Goal: Transaction & Acquisition: Book appointment/travel/reservation

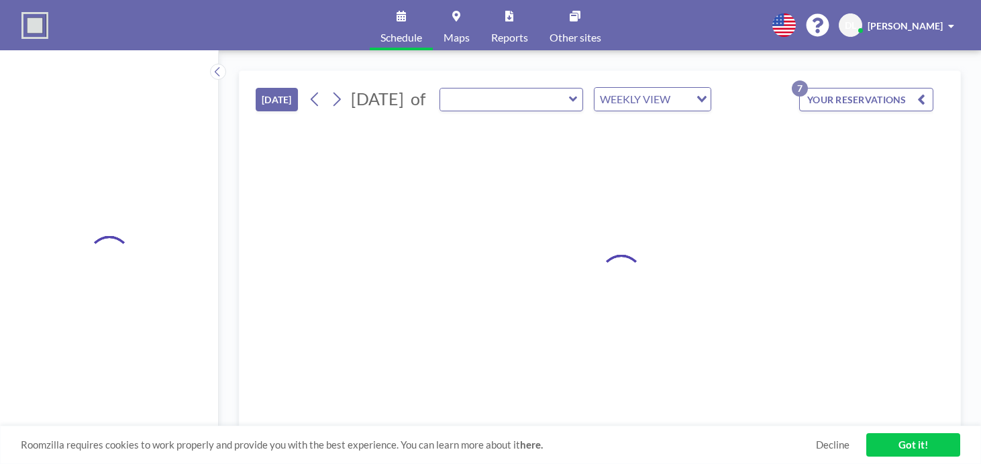
type input "Large Conference Room"
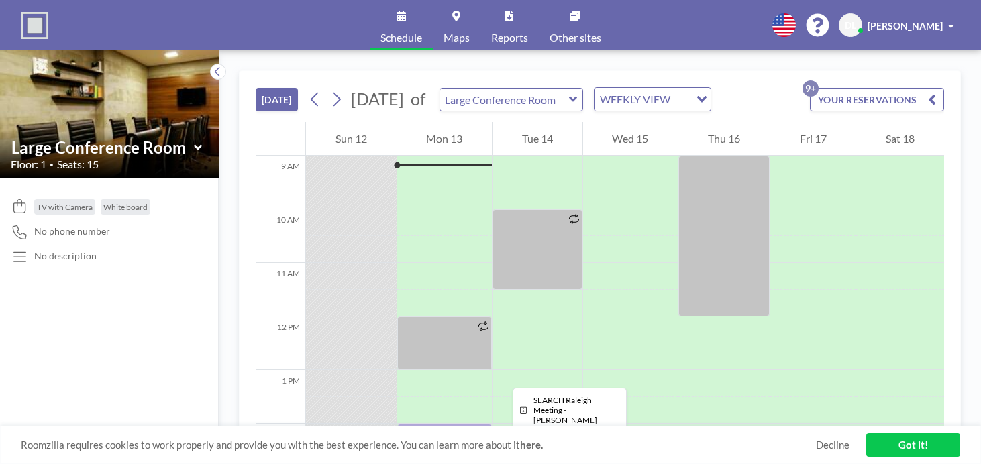
scroll to position [497, 0]
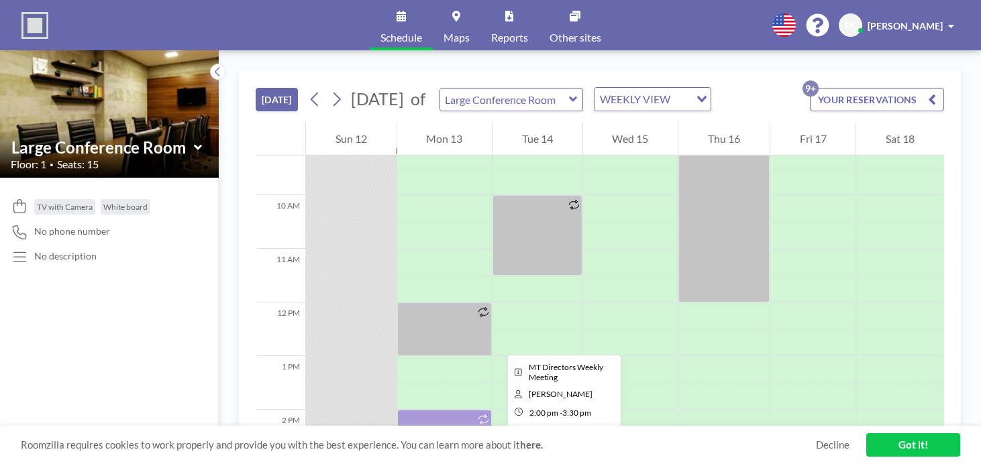
click at [398, 410] on div at bounding box center [444, 450] width 95 height 80
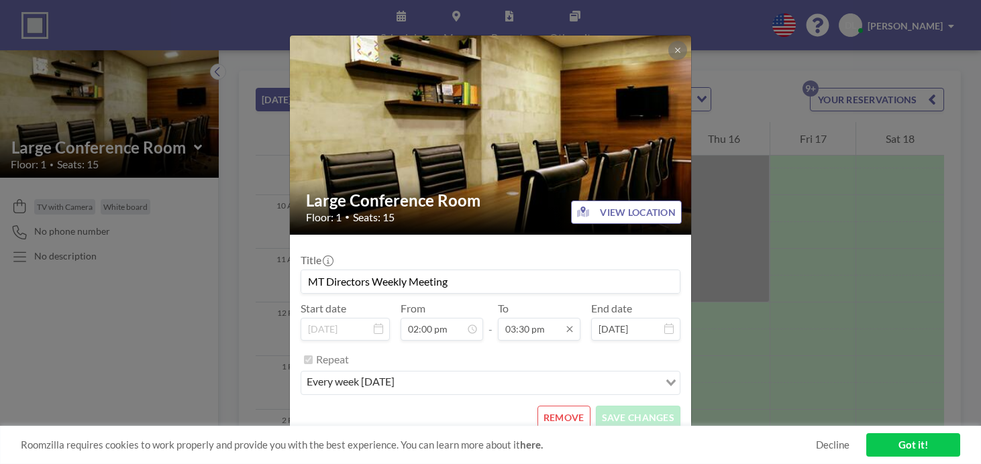
scroll to position [664, 0]
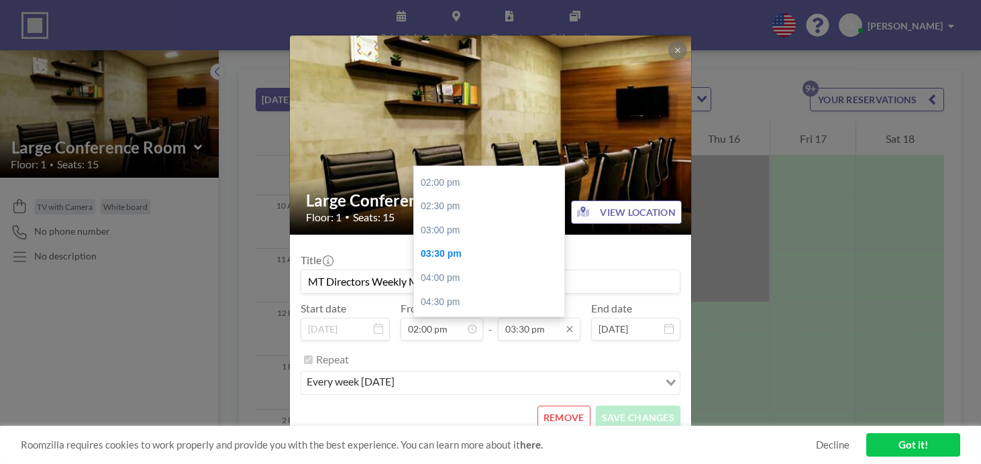
click at [529, 318] on input "03:30 pm" at bounding box center [539, 329] width 83 height 23
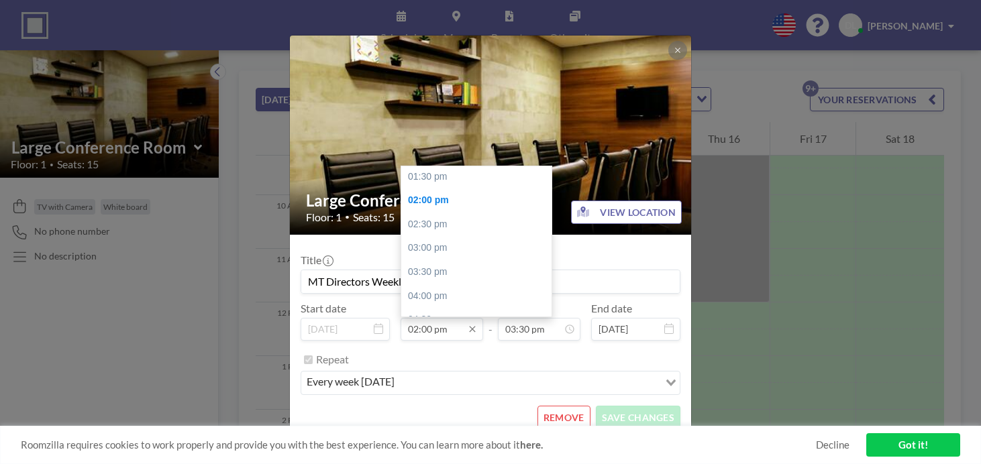
click at [453, 318] on input "02:00 pm" at bounding box center [441, 329] width 83 height 23
click at [468, 172] on div "12:00 pm" at bounding box center [476, 184] width 150 height 24
type input "12:00 pm"
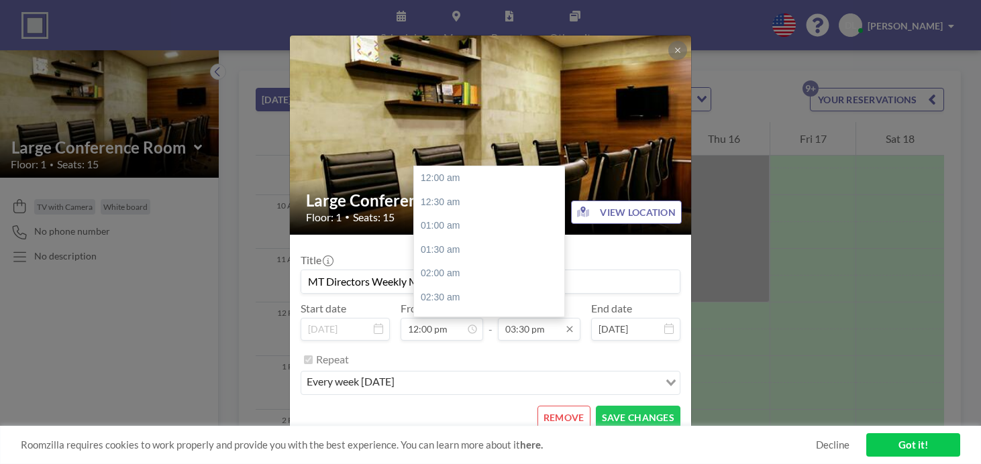
scroll to position [664, 0]
click at [472, 266] on div "04:00 pm" at bounding box center [489, 278] width 150 height 24
type input "04:00 pm"
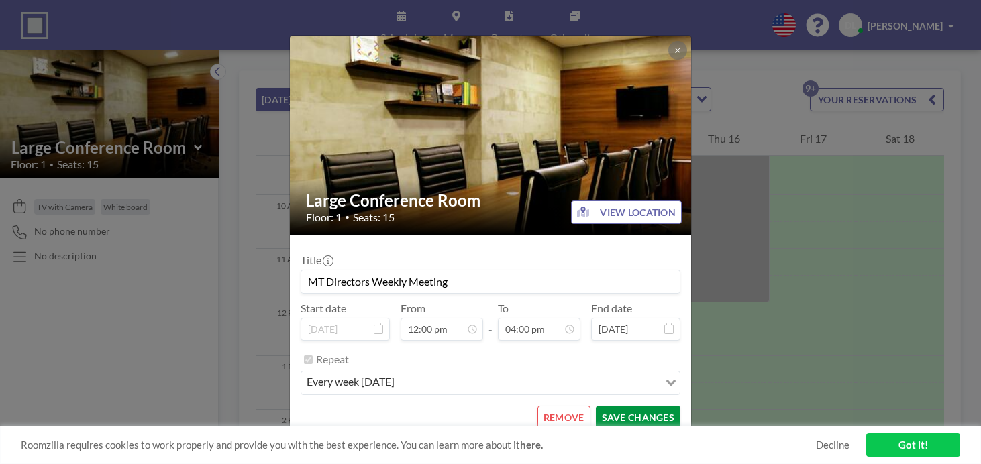
click at [603, 406] on button "SAVE CHANGES" at bounding box center [638, 417] width 85 height 23
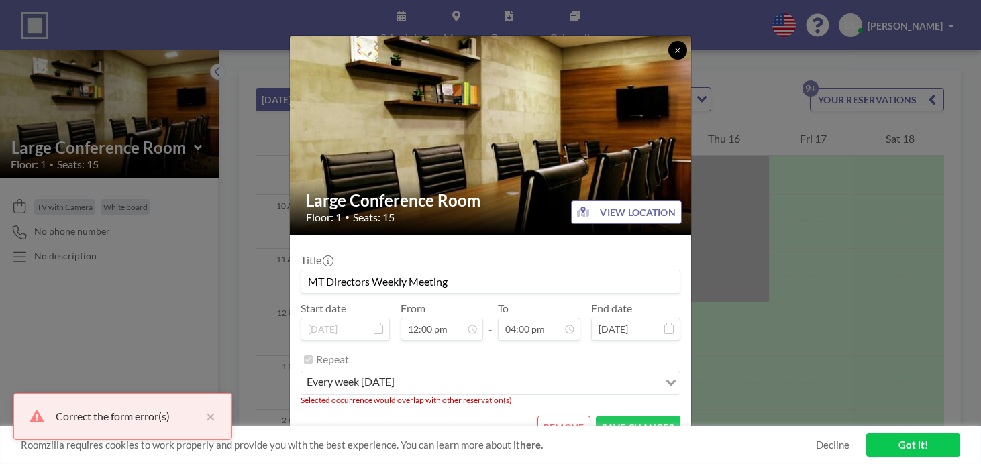
click at [674, 54] on icon at bounding box center [678, 50] width 8 height 8
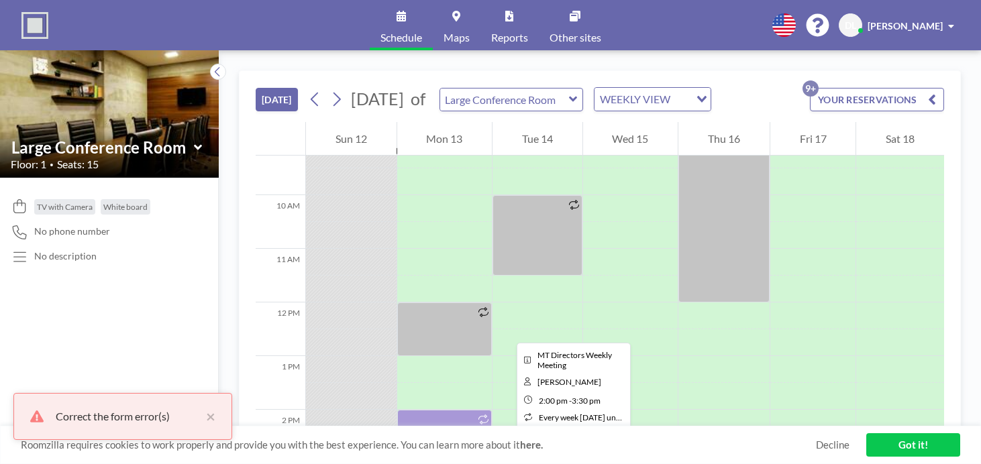
click at [406, 410] on div at bounding box center [444, 450] width 95 height 80
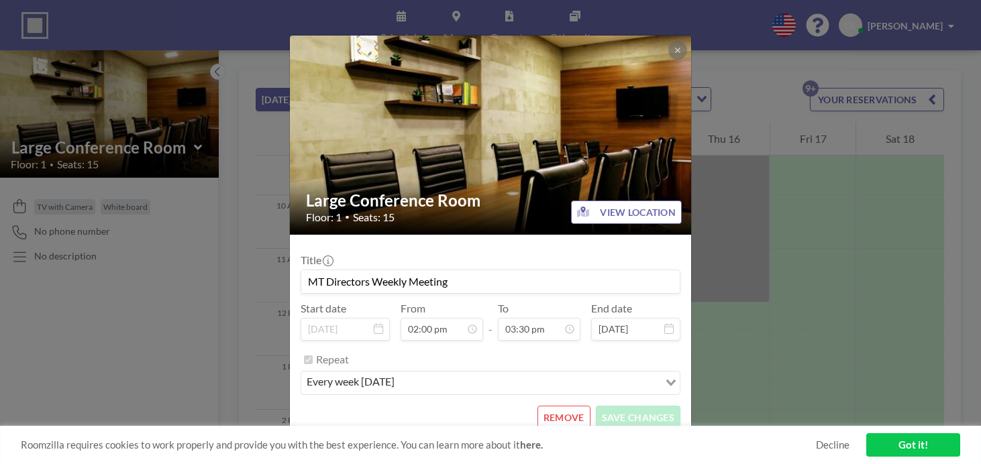
scroll to position [193, 0]
click at [548, 406] on button "REMOVE" at bounding box center [563, 417] width 53 height 23
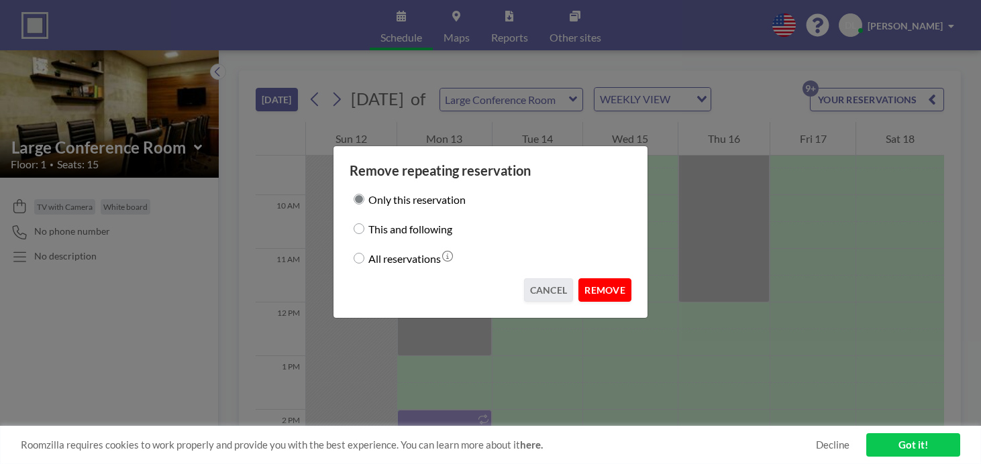
click at [590, 285] on button "REMOVE" at bounding box center [604, 289] width 53 height 23
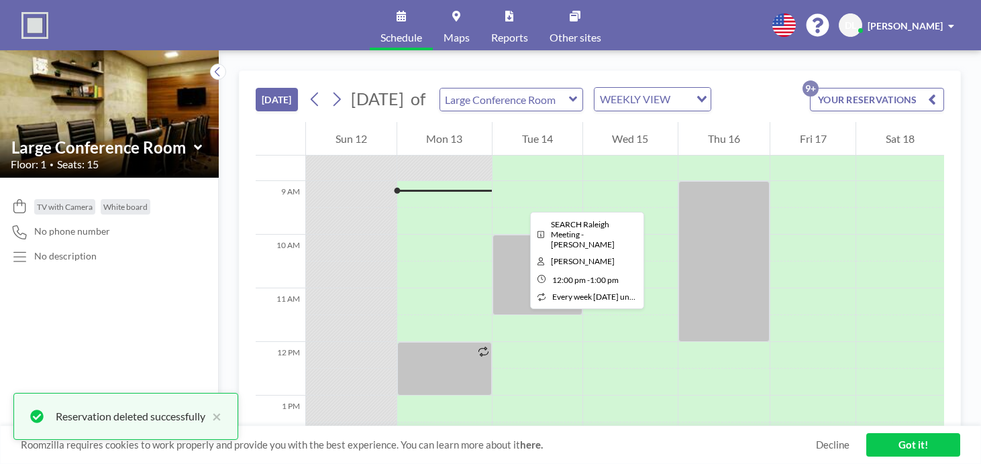
scroll to position [458, 0]
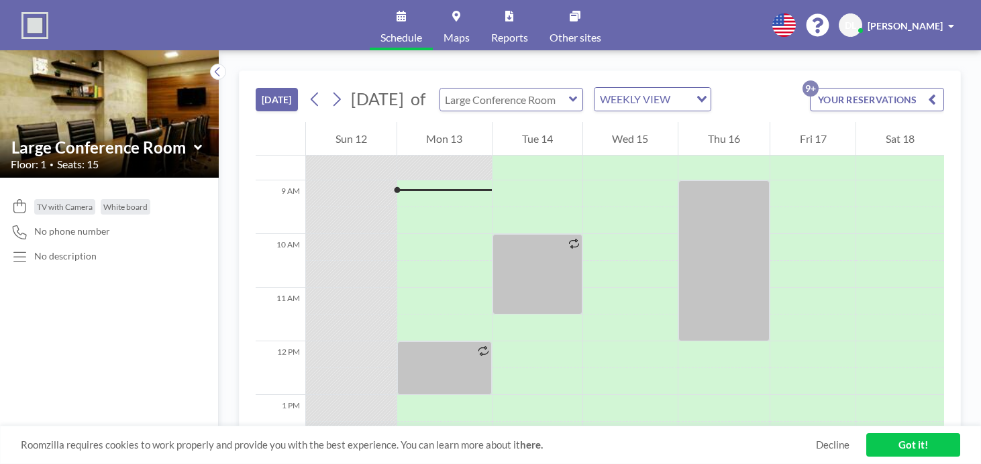
click at [472, 89] on input "text" at bounding box center [504, 100] width 129 height 22
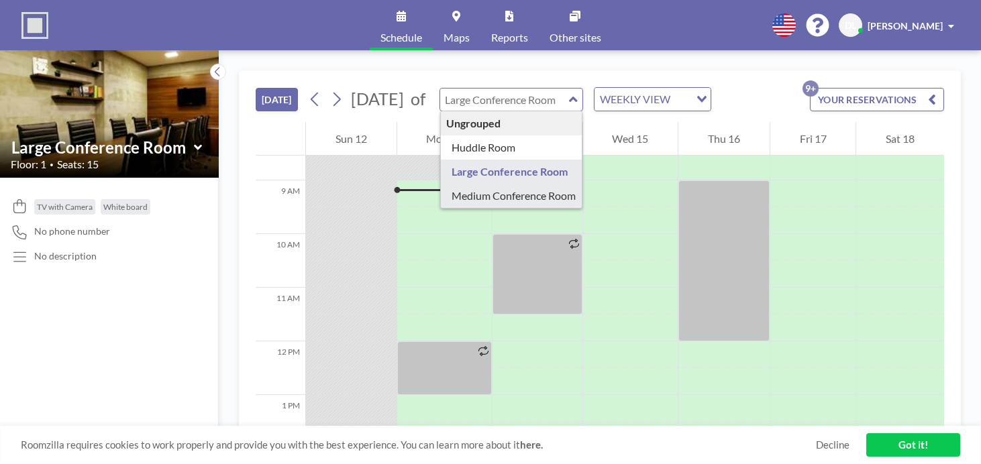
type input "Medium Conference Room"
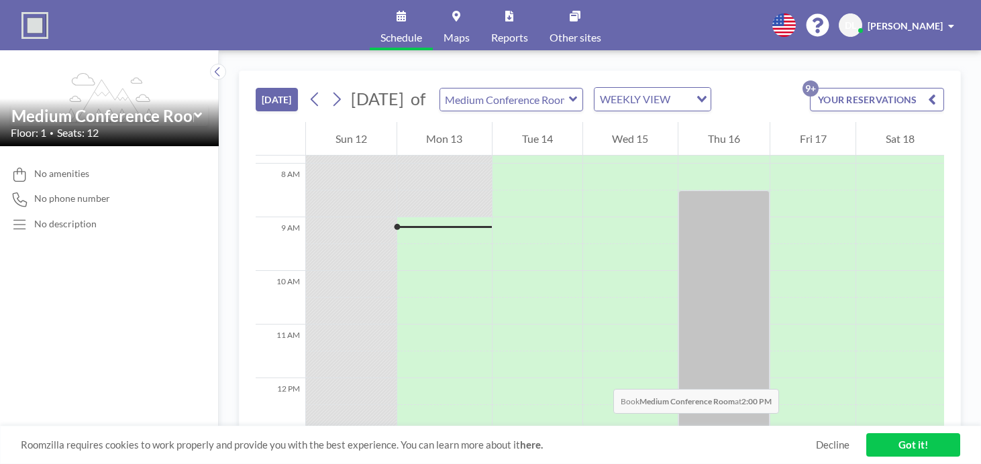
scroll to position [466, 0]
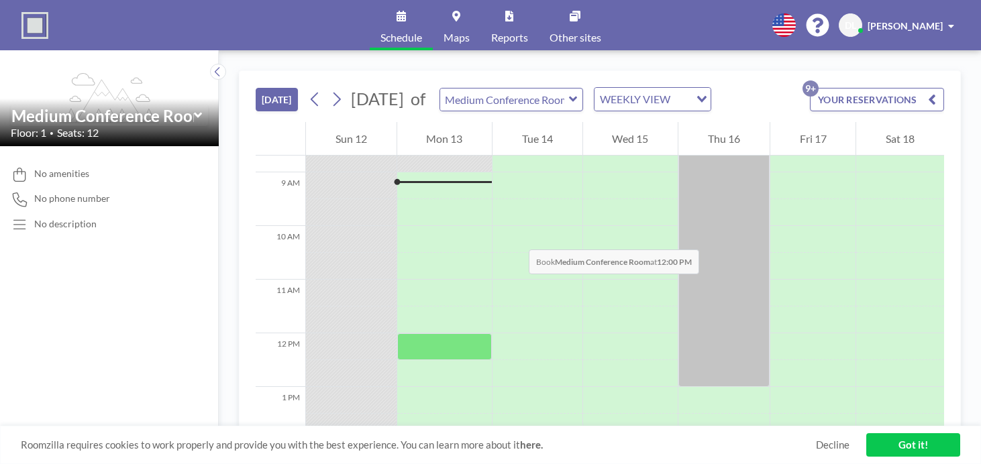
click at [416, 333] on div at bounding box center [444, 346] width 95 height 27
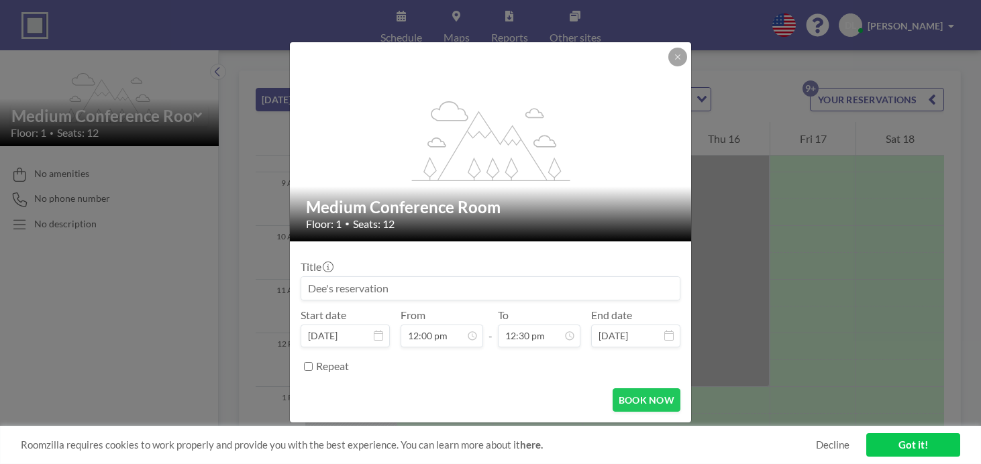
click at [417, 281] on input at bounding box center [490, 288] width 378 height 23
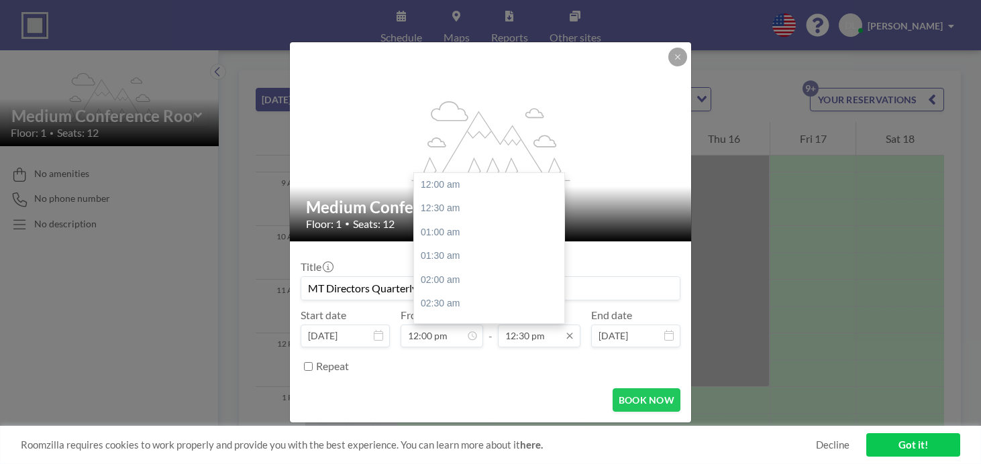
type input "MT Directors Quarterly Planning"
click at [531, 325] on input "12:30 pm" at bounding box center [539, 336] width 83 height 23
click at [488, 366] on div "04:00 pm" at bounding box center [489, 378] width 150 height 24
type input "04:00 pm"
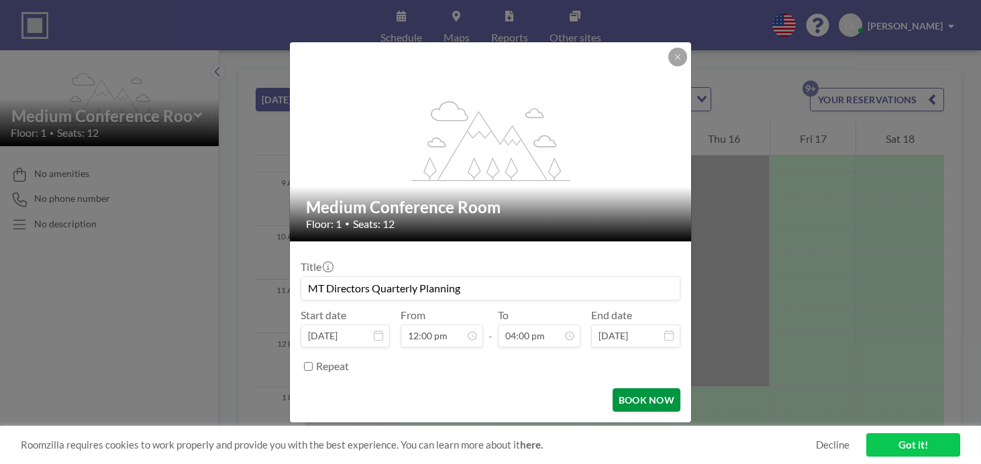
click at [618, 388] on button "BOOK NOW" at bounding box center [646, 399] width 68 height 23
